Goal: Find specific page/section: Find specific page/section

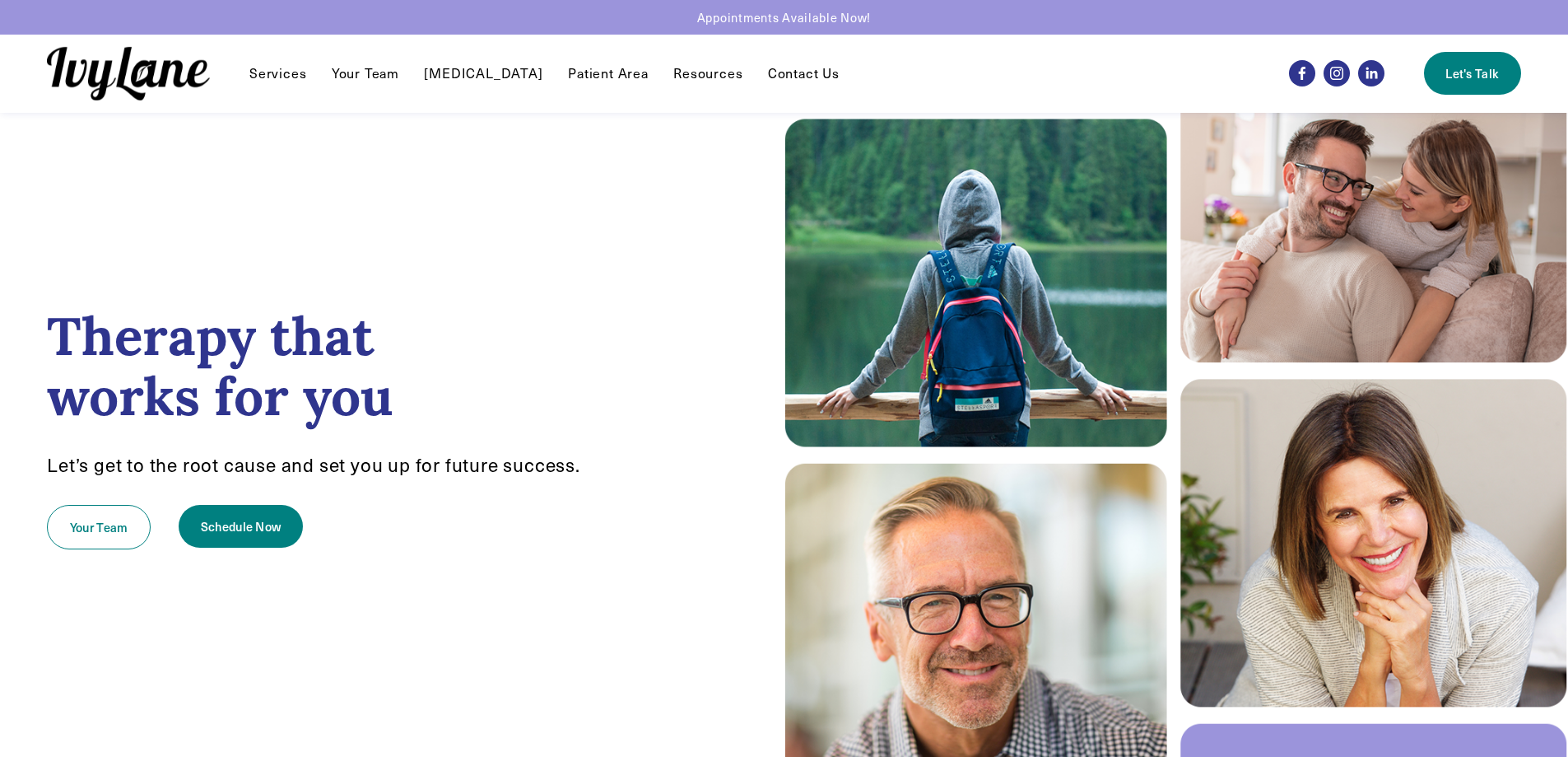
click at [267, 75] on span "Services" at bounding box center [277, 74] width 56 height 17
click at [377, 68] on link "Your Team" at bounding box center [365, 74] width 67 height 20
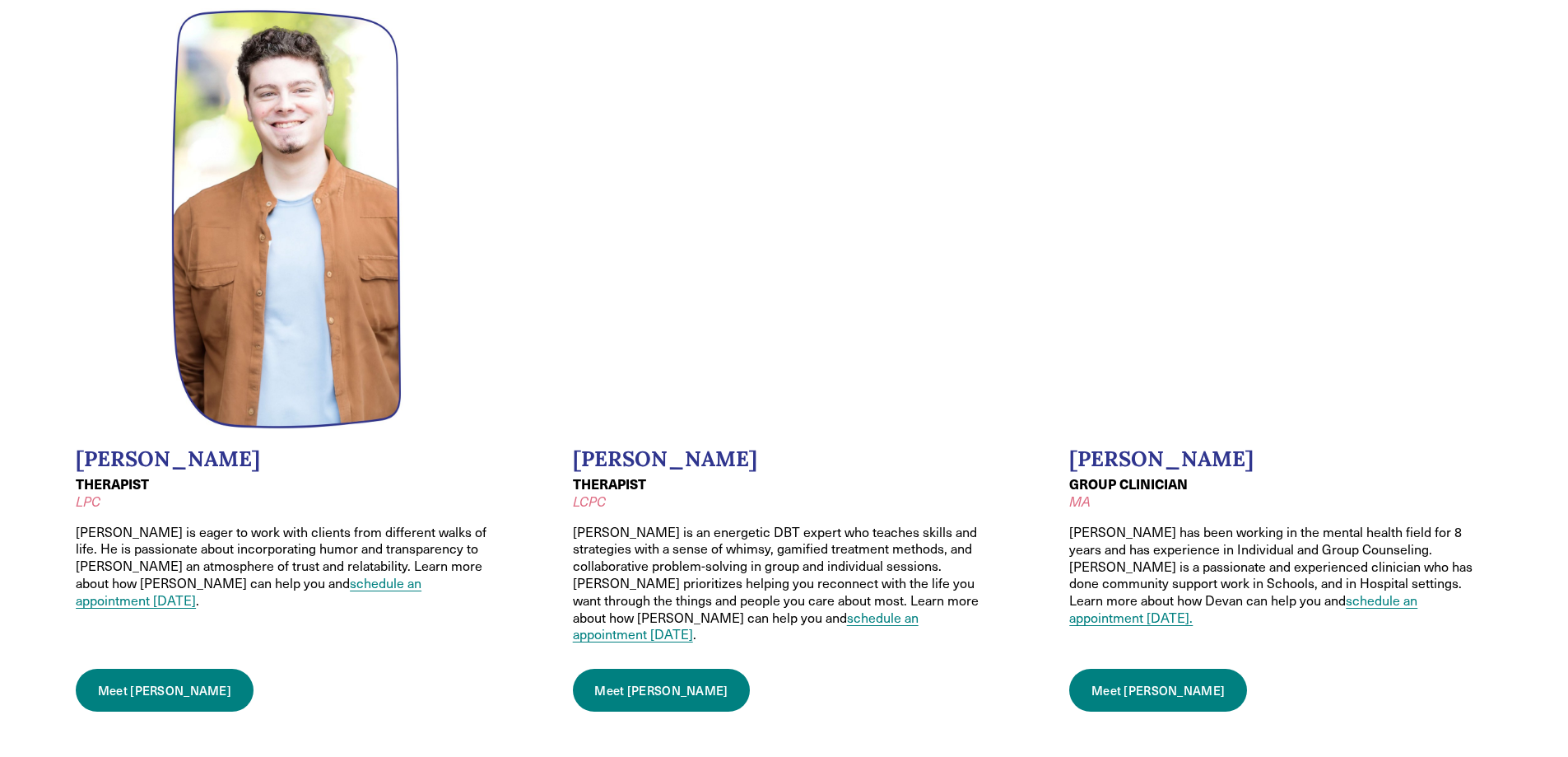
scroll to position [1689, 0]
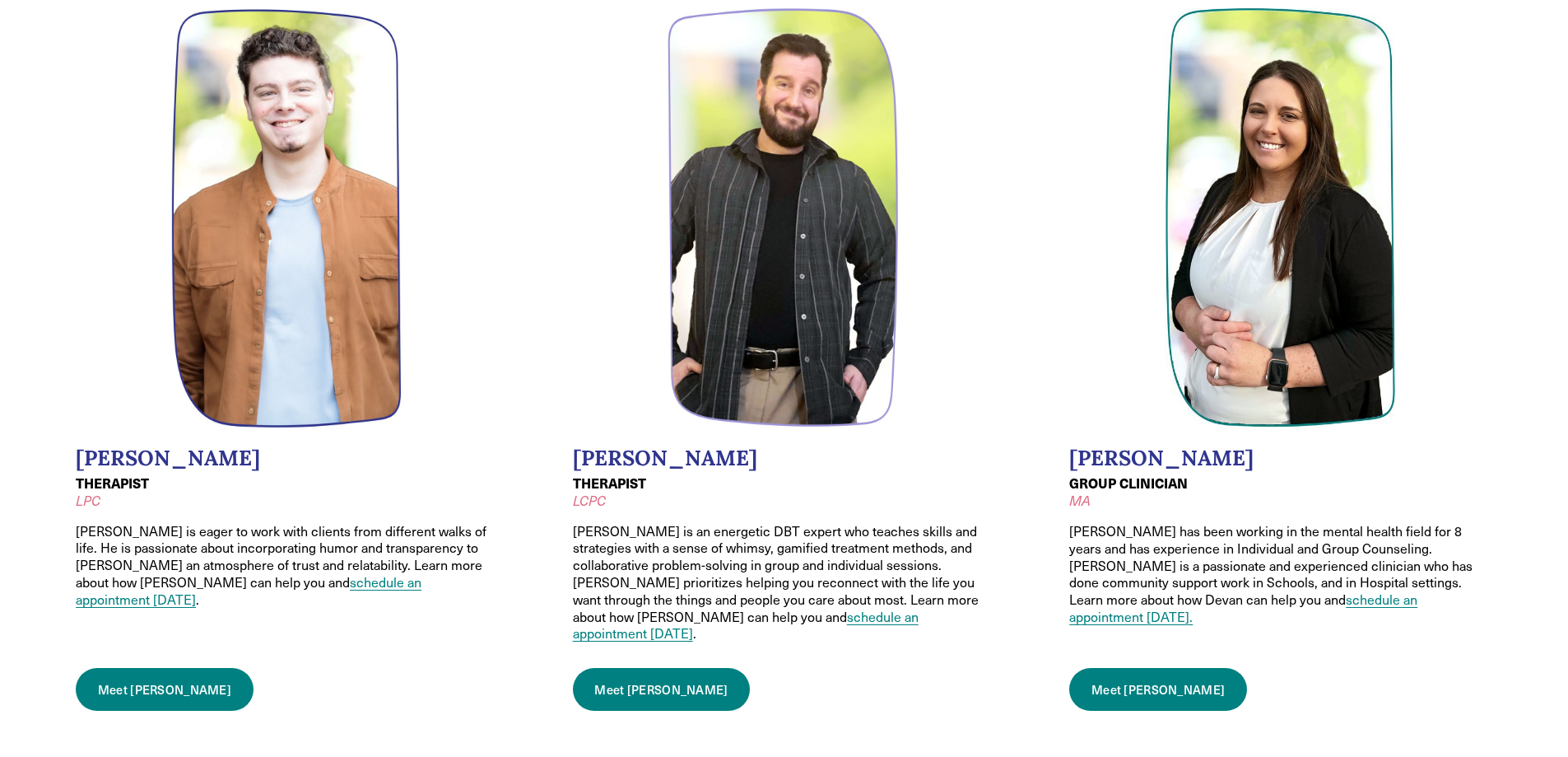
click at [811, 300] on img at bounding box center [784, 217] width 232 height 421
drag, startPoint x: 811, startPoint y: 300, endPoint x: 792, endPoint y: 152, distance: 149.2
click at [792, 152] on img at bounding box center [784, 217] width 232 height 421
click at [774, 262] on img at bounding box center [784, 217] width 232 height 421
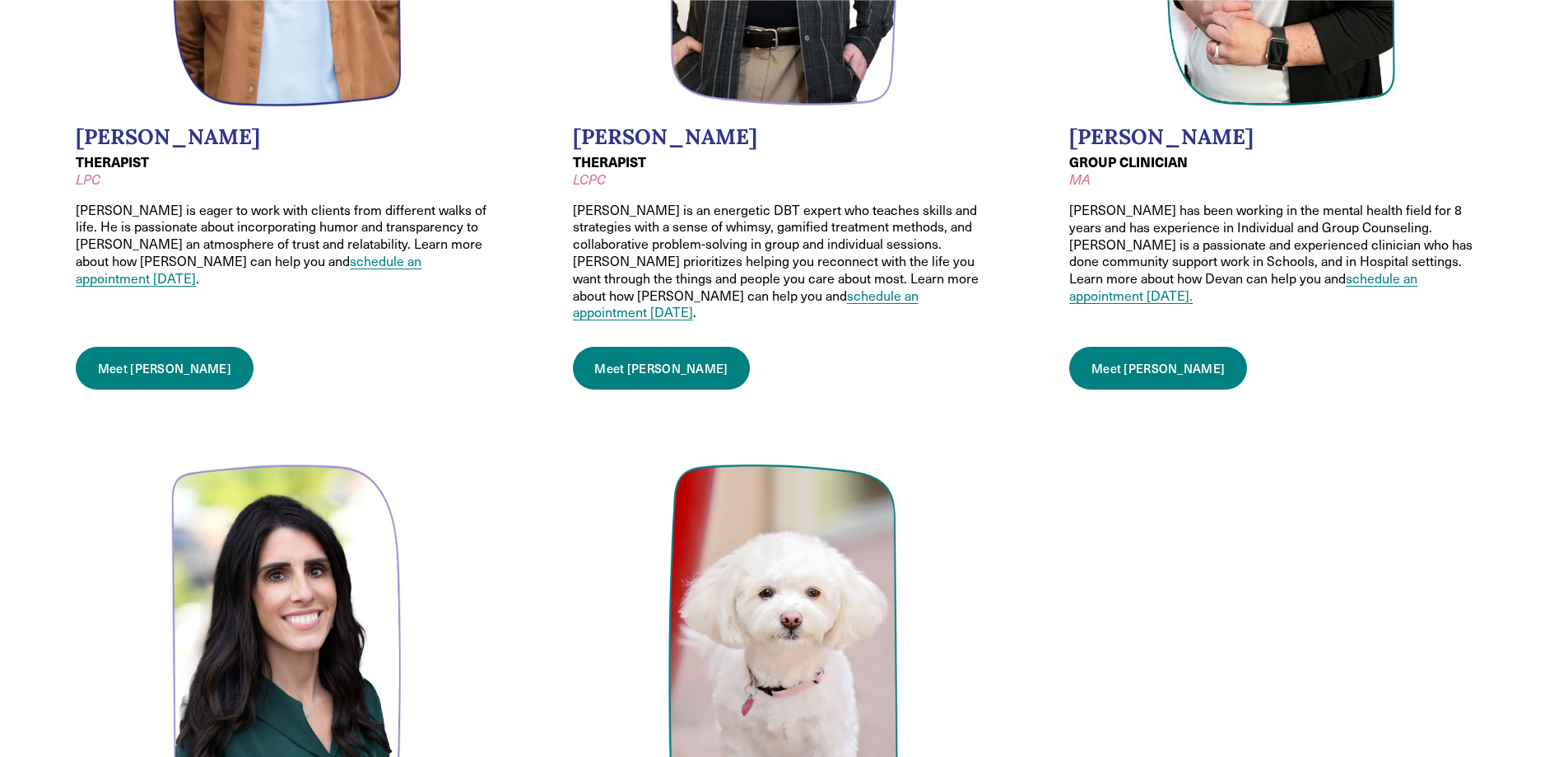
click at [631, 347] on link "Meet Justin" at bounding box center [662, 369] width 178 height 43
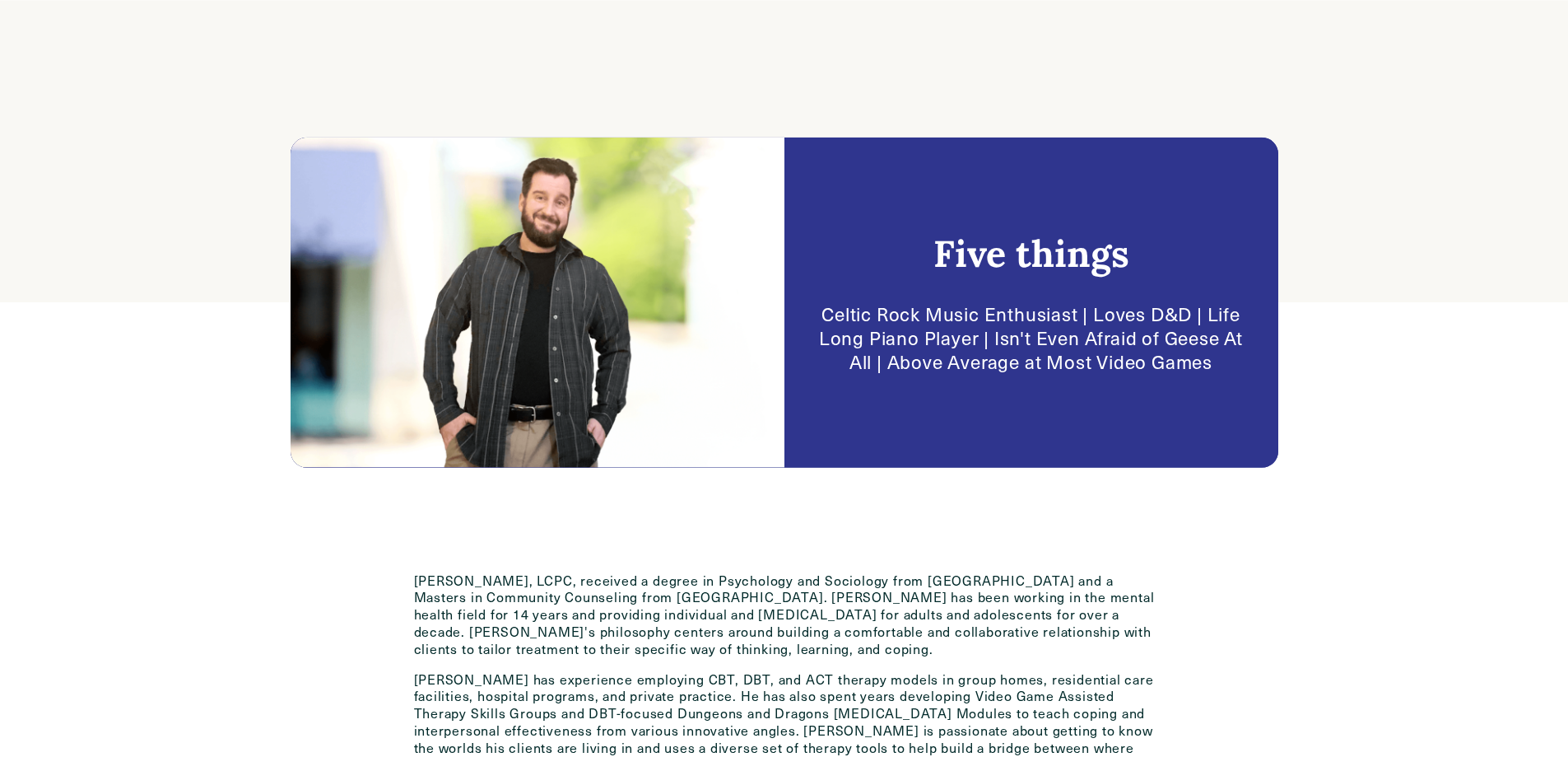
scroll to position [342, 0]
